Goal: Task Accomplishment & Management: Complete application form

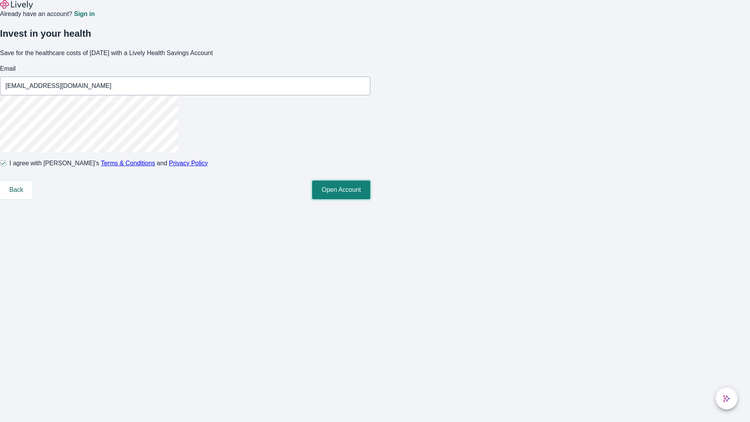
click at [370, 199] on button "Open Account" at bounding box center [341, 190] width 58 height 19
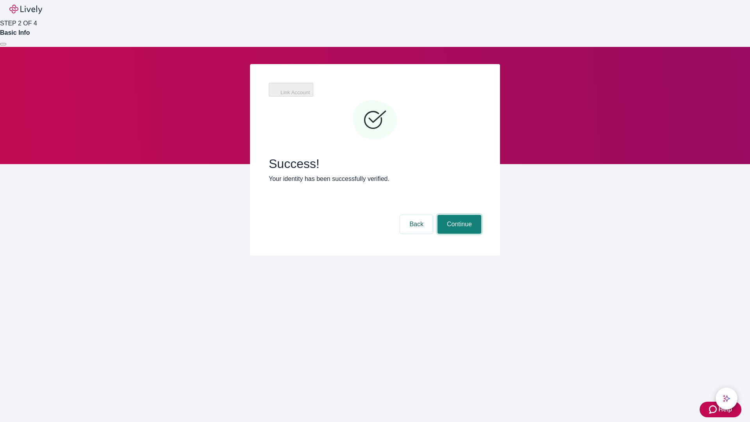
click at [458, 215] on button "Continue" at bounding box center [460, 224] width 44 height 19
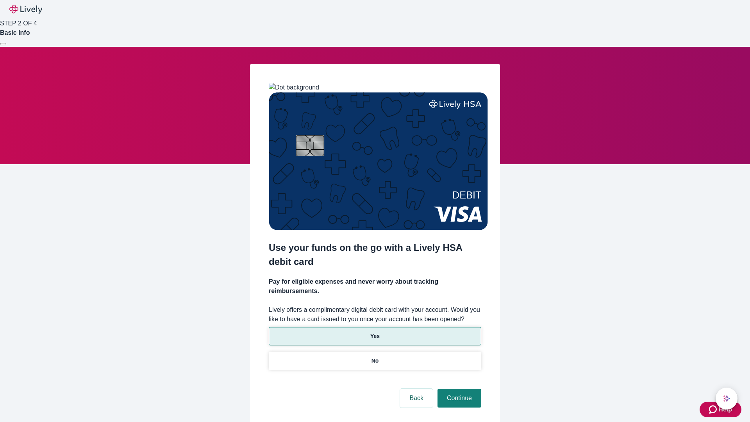
click at [375, 332] on p "Yes" at bounding box center [374, 336] width 9 height 8
click at [458, 389] on button "Continue" at bounding box center [460, 398] width 44 height 19
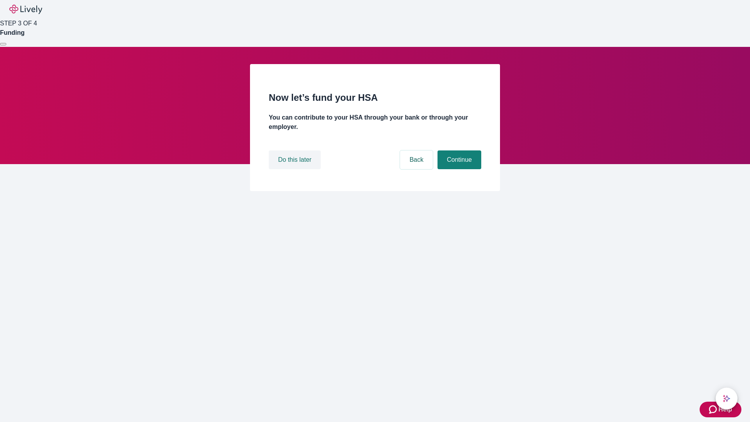
click at [296, 169] on button "Do this later" at bounding box center [295, 159] width 52 height 19
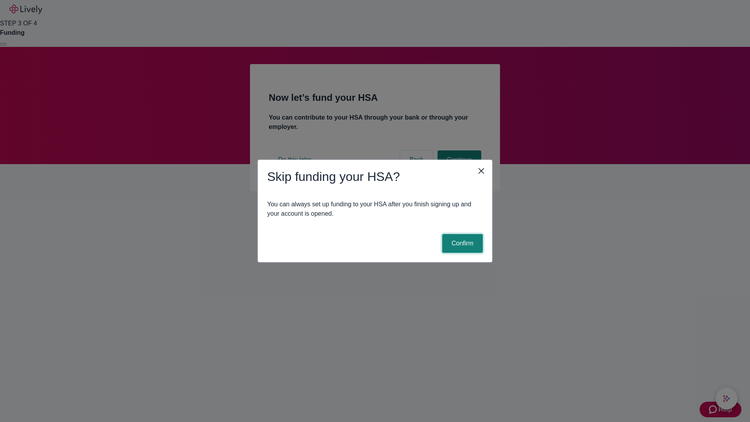
click at [461, 243] on button "Confirm" at bounding box center [462, 243] width 41 height 19
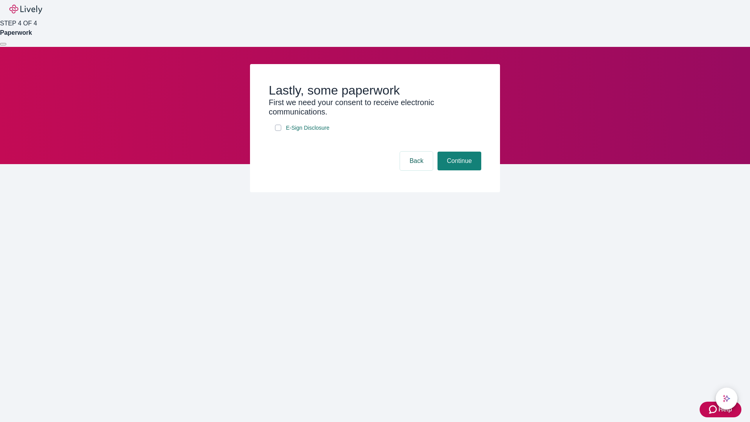
click at [278, 131] on input "E-Sign Disclosure" at bounding box center [278, 128] width 6 height 6
checkbox input "true"
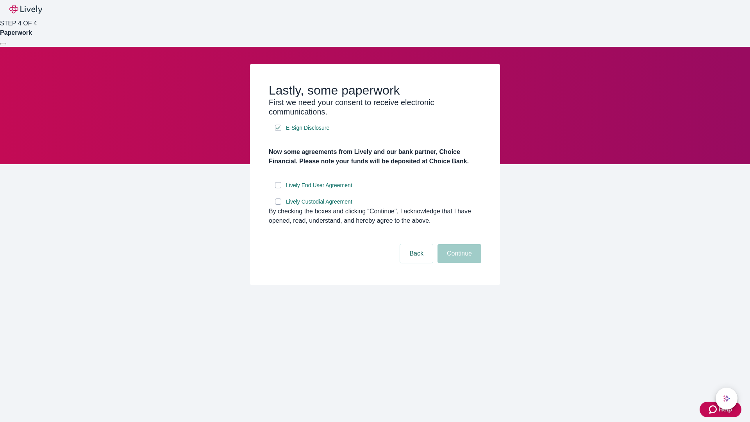
click at [278, 188] on input "Lively End User Agreement" at bounding box center [278, 185] width 6 height 6
checkbox input "true"
click at [278, 205] on input "Lively Custodial Agreement" at bounding box center [278, 201] width 6 height 6
checkbox input "true"
click at [458, 263] on button "Continue" at bounding box center [460, 253] width 44 height 19
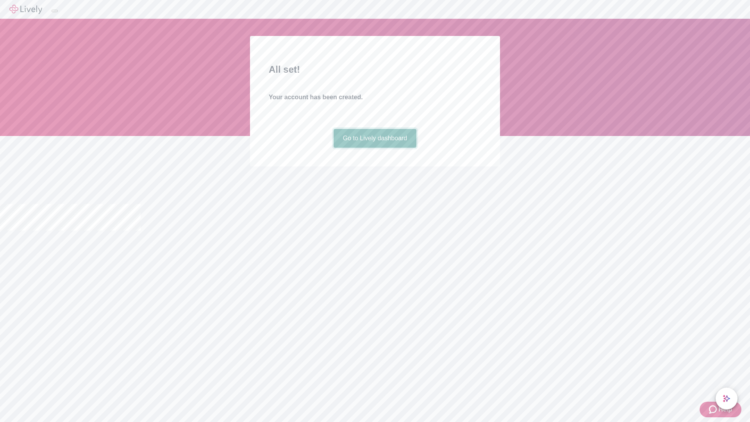
click at [375, 148] on link "Go to Lively dashboard" at bounding box center [375, 138] width 83 height 19
